Goal: Task Accomplishment & Management: Complete application form

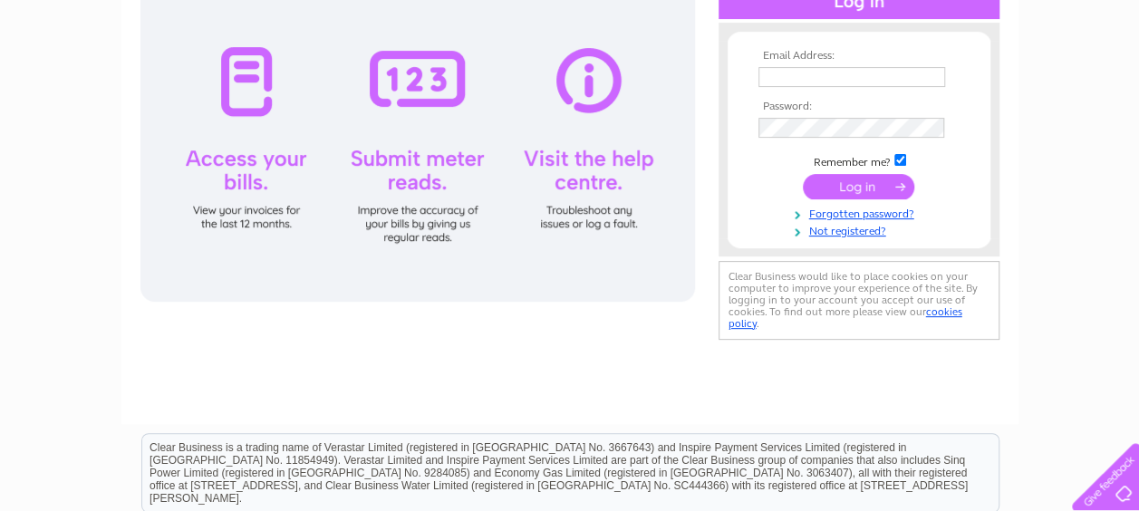
scroll to position [91, 0]
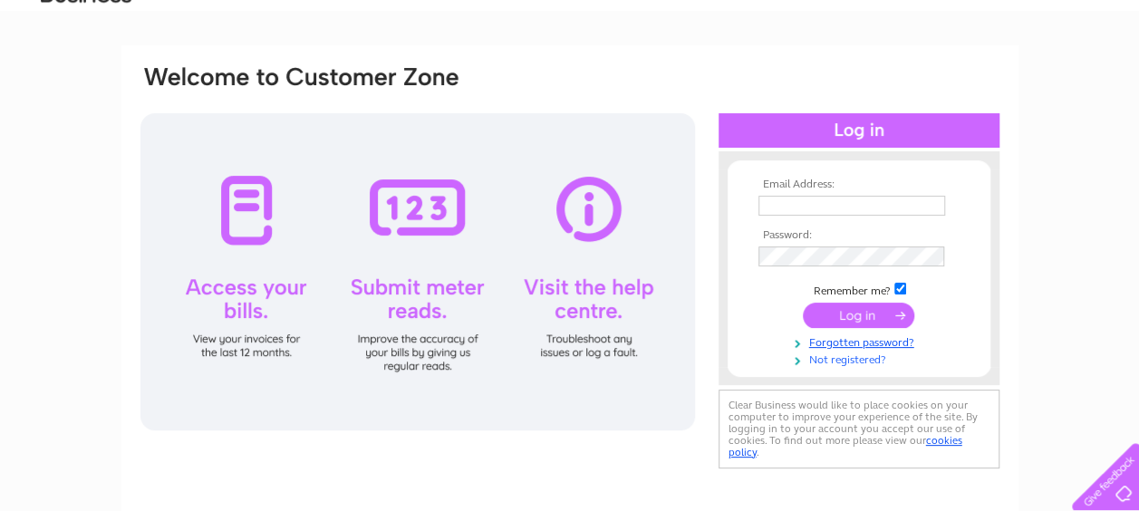
click at [850, 362] on link "Not registered?" at bounding box center [862, 358] width 206 height 17
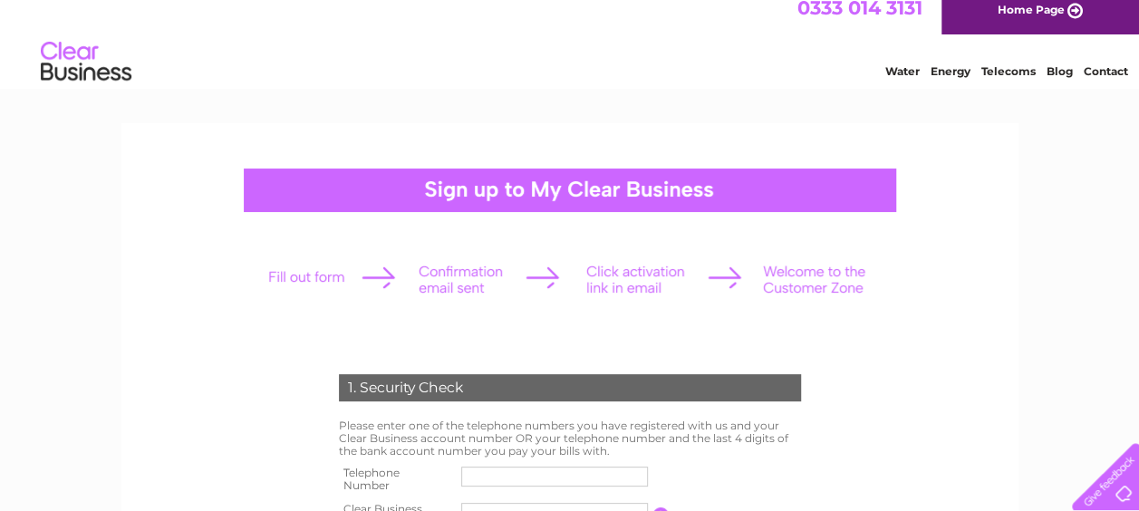
scroll to position [91, 0]
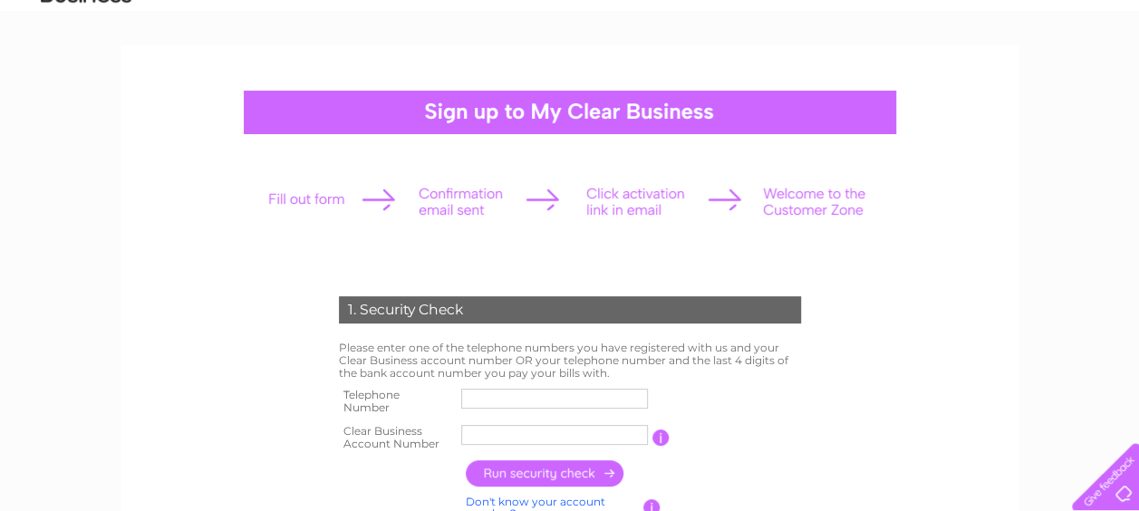
click at [491, 402] on input "text" at bounding box center [554, 399] width 187 height 20
click at [426, 380] on td "Please enter one of the telephone numbers you have registered with us and your …" at bounding box center [569, 360] width 471 height 46
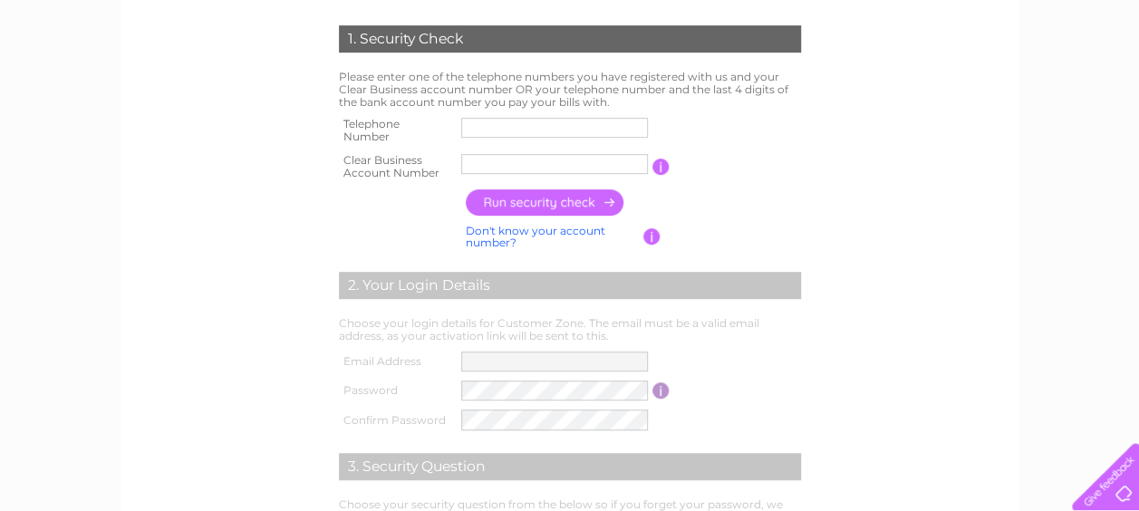
scroll to position [363, 0]
click at [531, 131] on input "text" at bounding box center [554, 127] width 187 height 20
type input "07453284439"
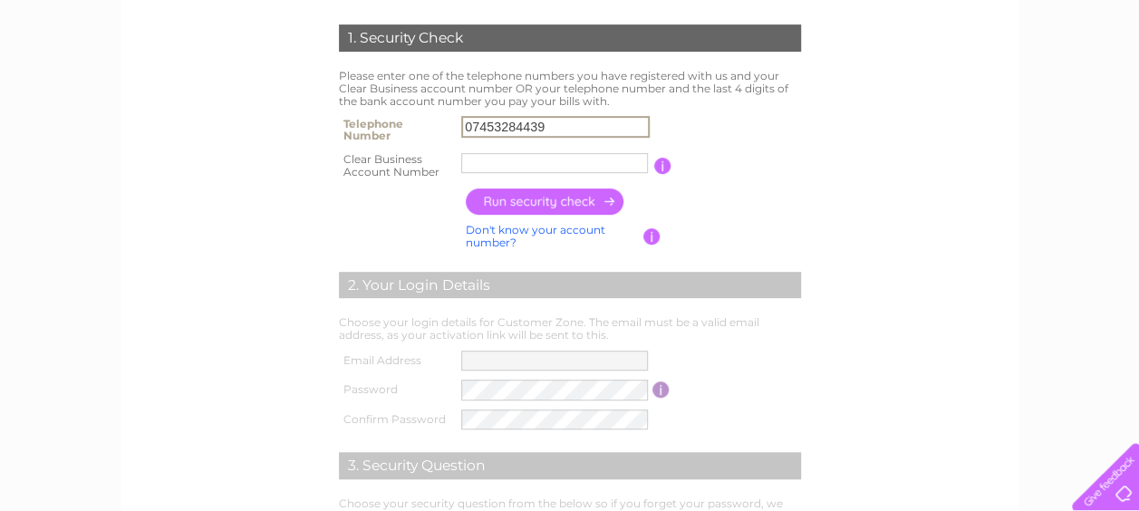
type input "Royal Nat"
drag, startPoint x: 533, startPoint y: 167, endPoint x: 451, endPoint y: 166, distance: 81.6
click at [451, 166] on tr "Clear Business Account Number Royal Nat You will find your account number on th…" at bounding box center [569, 166] width 471 height 36
type input "CB966371"
click at [587, 196] on input "button" at bounding box center [546, 202] width 160 height 26
